Goal: Information Seeking & Learning: Find specific page/section

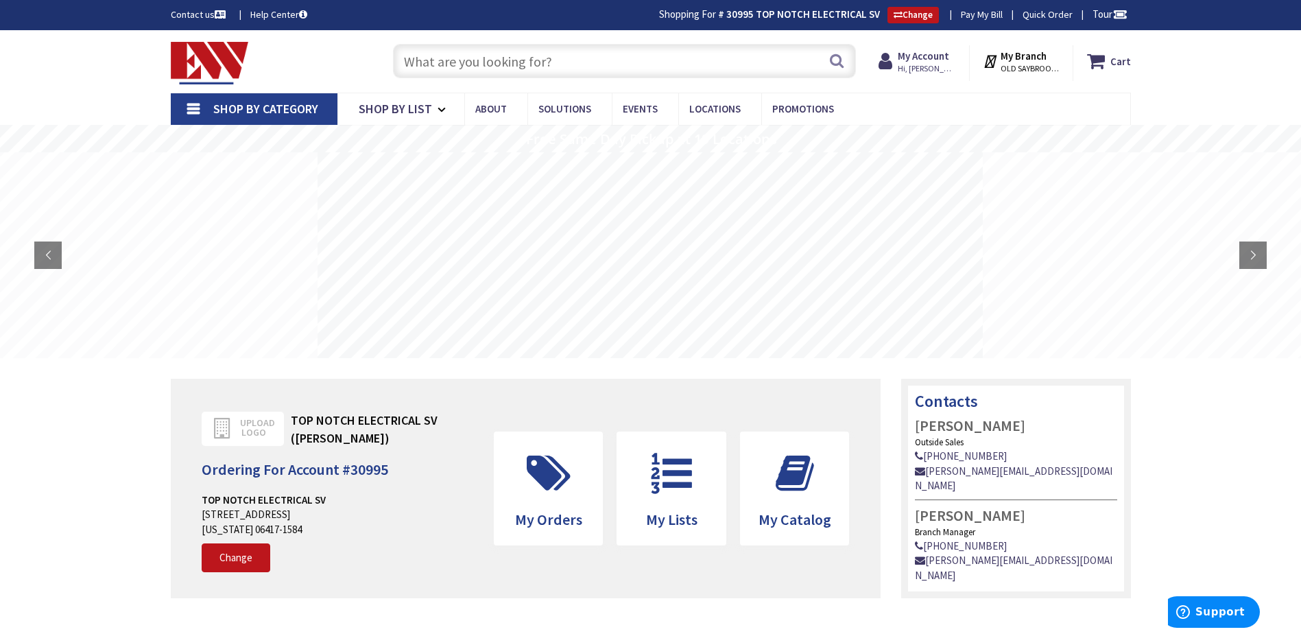
click at [917, 77] on div "My Account Hi, Kelly Kelly Bauer kelly@topnotchelectricalservices.com My Catalo…" at bounding box center [917, 63] width 77 height 29
click at [925, 48] on div "My Account Hi, Kelly Kelly Bauer kelly@topnotchelectricalservices.com My Catalo…" at bounding box center [918, 63] width 104 height 36
click at [923, 57] on strong "My Account" at bounding box center [923, 55] width 51 height 13
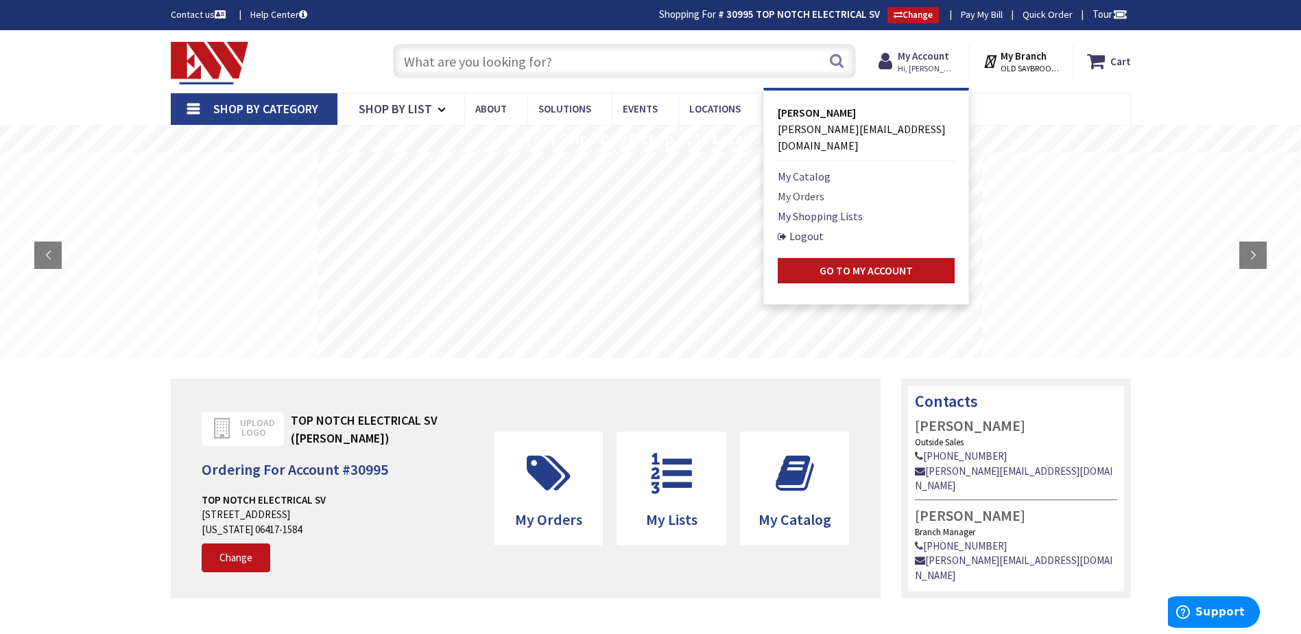
click at [808, 188] on link "My Orders" at bounding box center [801, 196] width 47 height 16
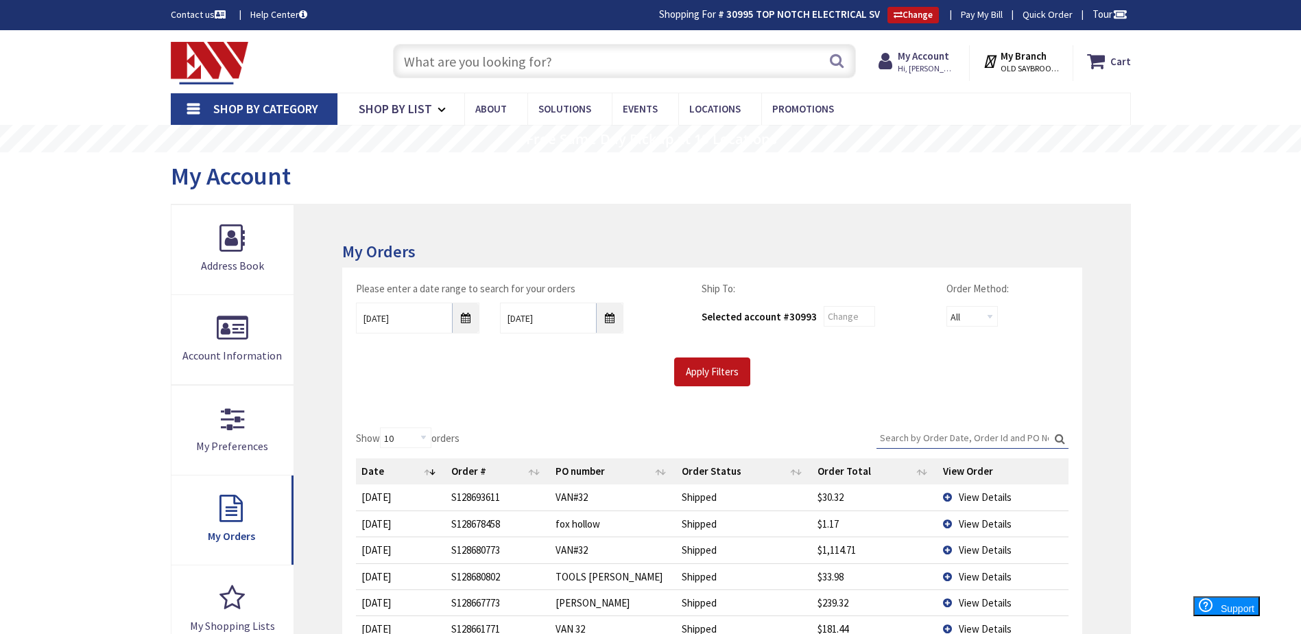
click at [708, 38] on div "Skip to Content Toggle Nav Search Cart My Cart Close" at bounding box center [651, 61] width 1029 height 62
click at [632, 74] on input "text" at bounding box center [624, 61] width 463 height 34
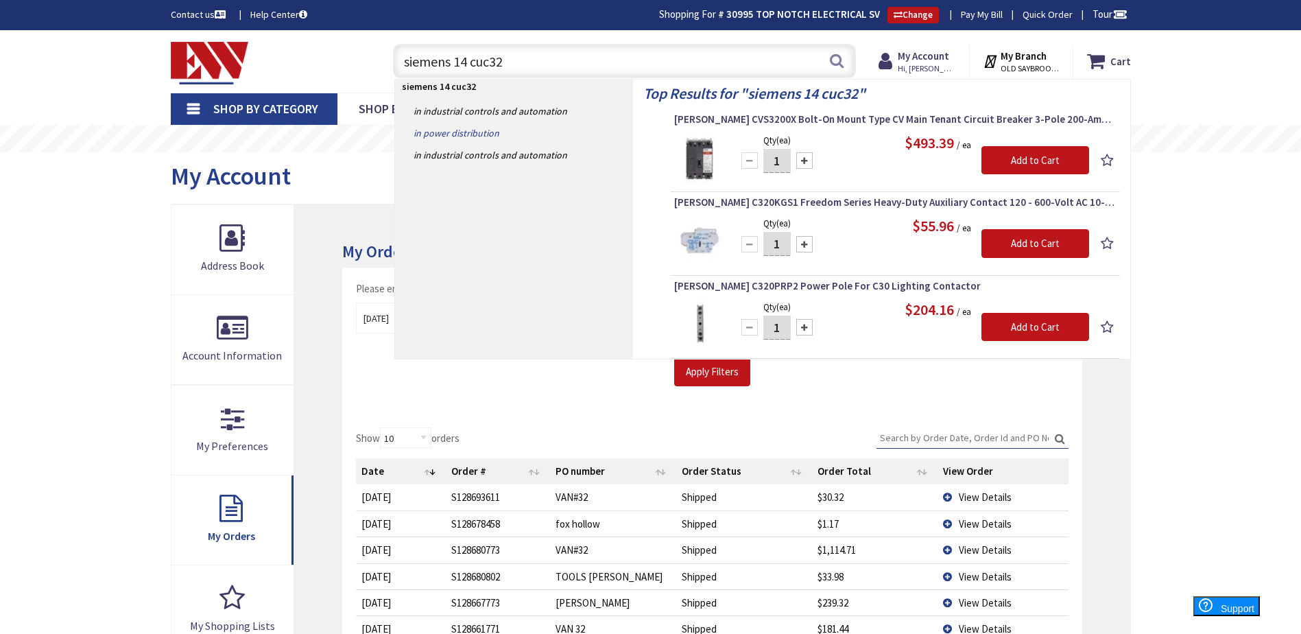
type input "siemens 14 cuc32"
click at [471, 133] on link "in Power Distribution" at bounding box center [514, 133] width 238 height 22
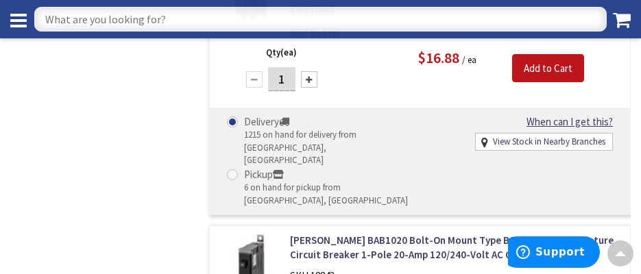
scroll to position [1783, 0]
